Goal: Information Seeking & Learning: Find specific fact

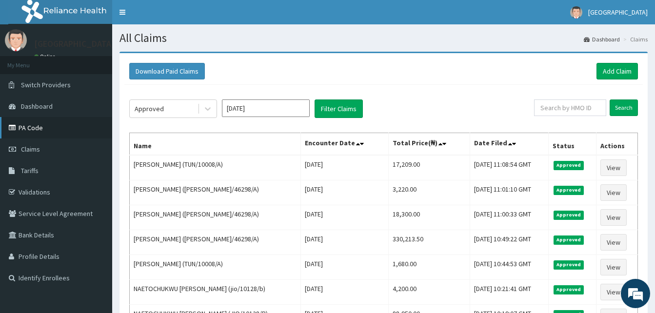
click at [79, 126] on link "PA Code" at bounding box center [56, 127] width 112 height 21
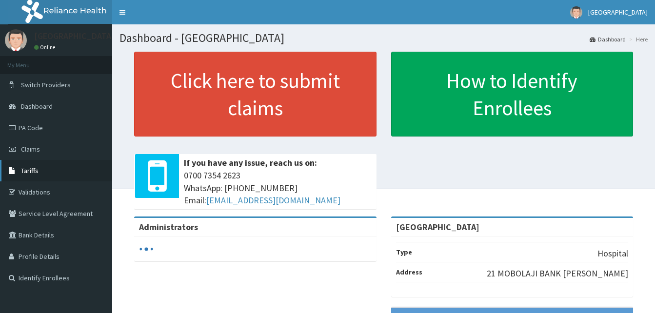
click at [37, 178] on link "Tariffs" at bounding box center [56, 170] width 112 height 21
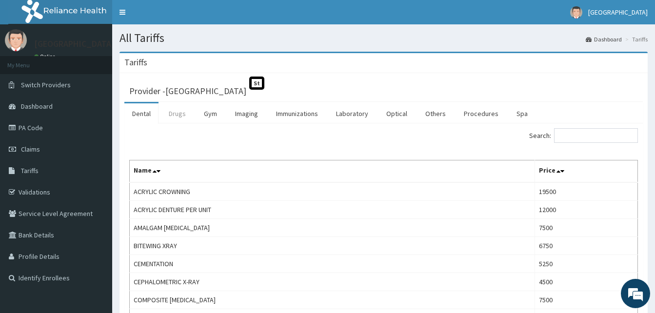
click at [173, 117] on link "Drugs" at bounding box center [177, 113] width 33 height 20
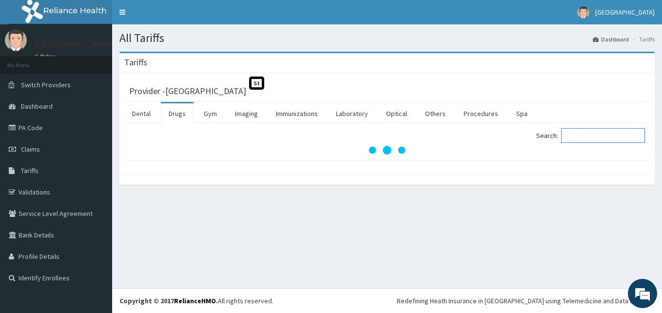
click at [614, 135] on input "Search:" at bounding box center [603, 135] width 84 height 15
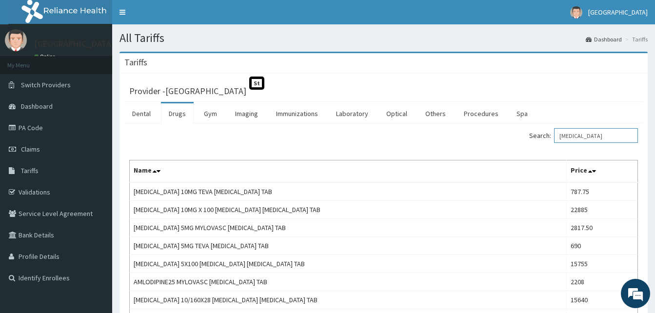
drag, startPoint x: 602, startPoint y: 141, endPoint x: 543, endPoint y: 142, distance: 58.5
click at [543, 142] on label "Search: [MEDICAL_DATA]" at bounding box center [583, 135] width 109 height 15
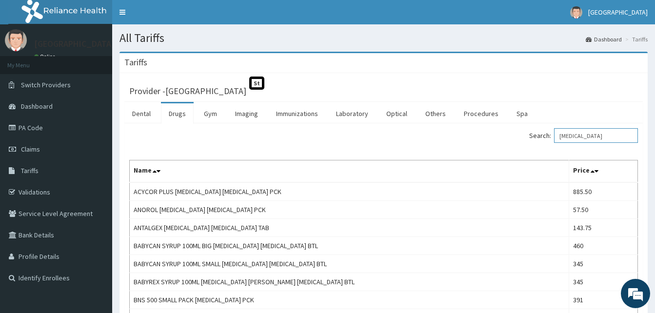
drag, startPoint x: 615, startPoint y: 137, endPoint x: 417, endPoint y: 134, distance: 197.5
click at [417, 134] on div "Search: [MEDICAL_DATA]" at bounding box center [514, 136] width 247 height 17
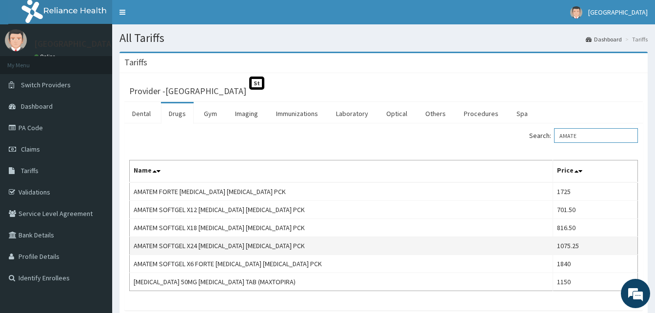
scroll to position [49, 0]
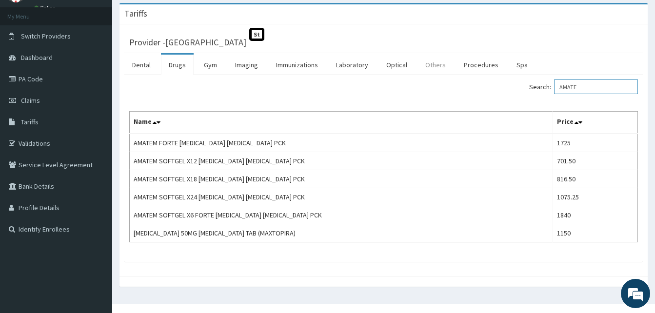
drag, startPoint x: 608, startPoint y: 89, endPoint x: 450, endPoint y: 75, distance: 158.6
click at [451, 87] on div "Search: AMATE" at bounding box center [514, 87] width 247 height 17
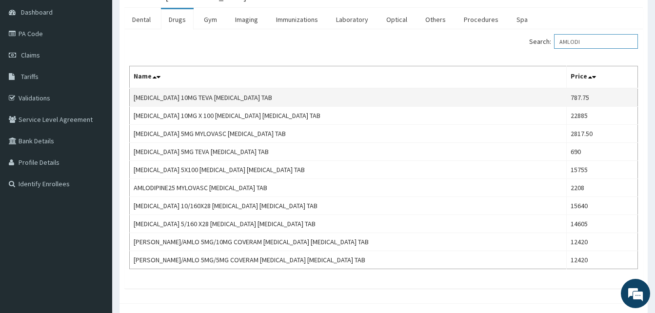
scroll to position [98, 0]
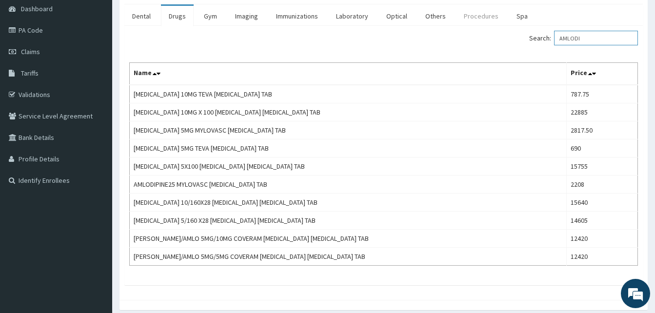
drag, startPoint x: 604, startPoint y: 41, endPoint x: 456, endPoint y: 22, distance: 149.0
click at [479, 20] on div "Dental Drugs Gym Imaging Immunizations Laboratory Optical Others Procedures Spa…" at bounding box center [383, 144] width 518 height 281
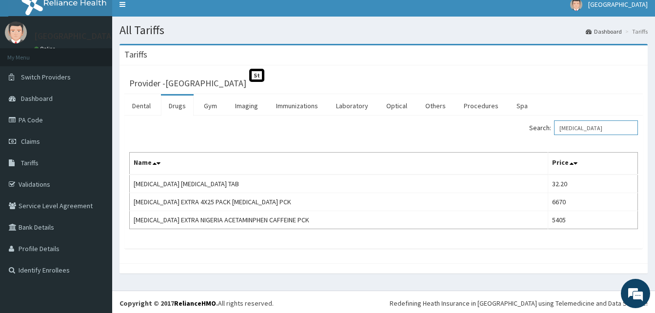
scroll to position [10, 0]
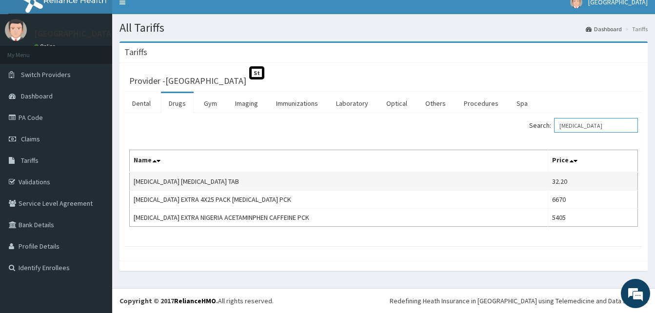
type input "[MEDICAL_DATA]"
click at [463, 187] on td "[MEDICAL_DATA] [MEDICAL_DATA] TAB" at bounding box center [339, 181] width 418 height 19
click at [568, 178] on td "32.20" at bounding box center [593, 181] width 90 height 19
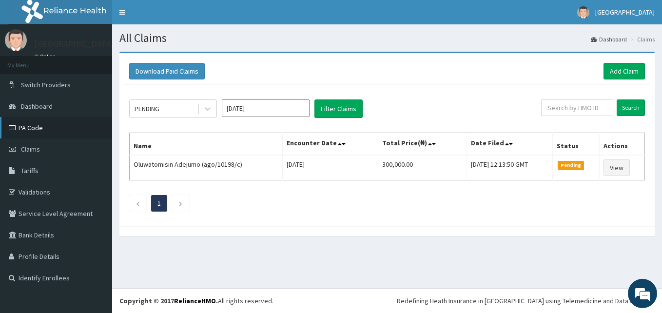
click at [39, 134] on link "PA Code" at bounding box center [56, 127] width 112 height 21
